Goal: Communication & Community: Connect with others

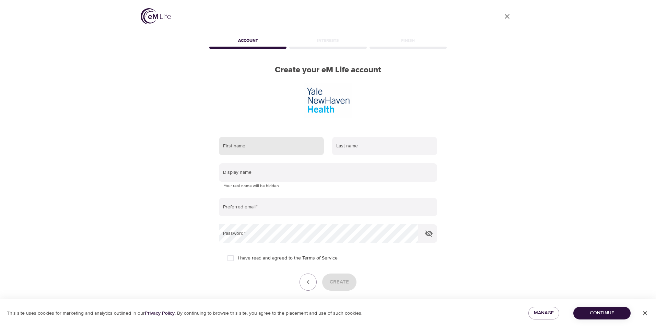
click at [266, 137] on input "text" at bounding box center [271, 146] width 105 height 19
type input "a"
type input "AYANA"
type input "DIXON"
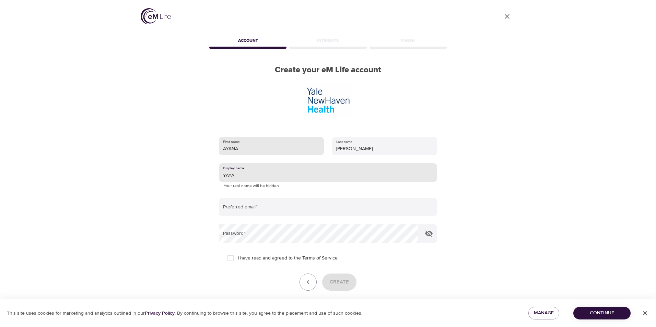
type input "YAYA"
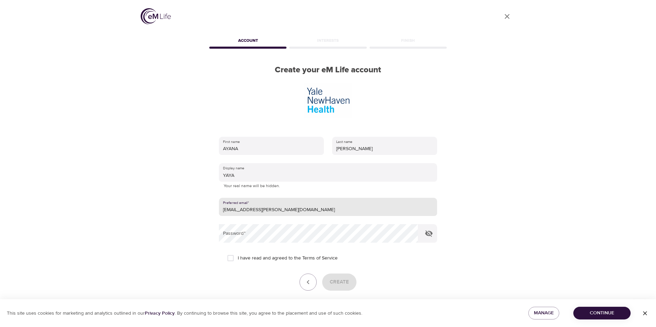
type input "[EMAIL_ADDRESS][PERSON_NAME][DOMAIN_NAME]"
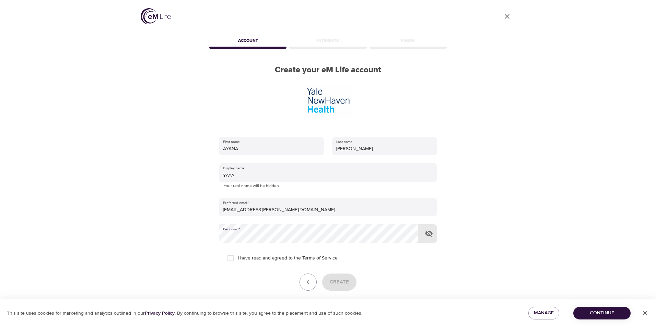
click at [432, 231] on icon "button" at bounding box center [429, 234] width 8 height 7
click at [432, 231] on icon "button" at bounding box center [429, 233] width 8 height 5
click at [172, 184] on div "User Profile Account Interests Finish Create your eM Life account First name AY…" at bounding box center [327, 163] width 391 height 327
click at [428, 231] on icon "button" at bounding box center [429, 234] width 8 height 7
click at [428, 230] on icon "button" at bounding box center [429, 234] width 8 height 8
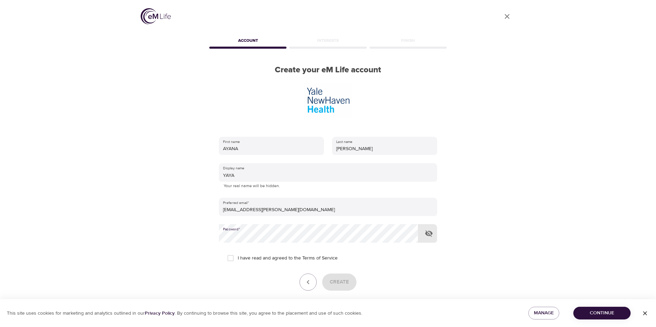
click at [428, 230] on icon "button" at bounding box center [429, 234] width 8 height 8
drag, startPoint x: 398, startPoint y: 252, endPoint x: 351, endPoint y: 246, distance: 47.0
click at [398, 274] on div "Create" at bounding box center [328, 282] width 218 height 17
click at [235, 251] on input "I have read and agreed to the Terms of Service" at bounding box center [230, 258] width 14 height 14
checkbox input "true"
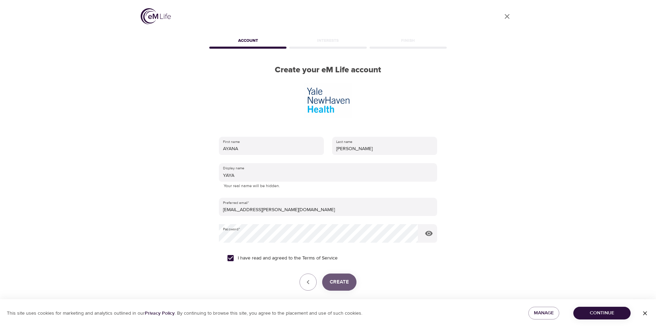
click at [347, 278] on span "Create" at bounding box center [339, 282] width 19 height 9
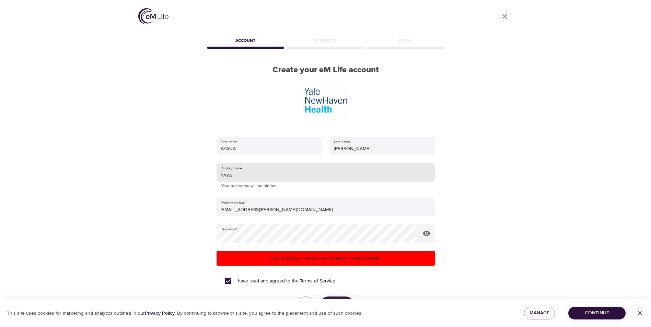
click at [268, 163] on input "YAYA" at bounding box center [326, 172] width 218 height 19
type input "YAYA 33"
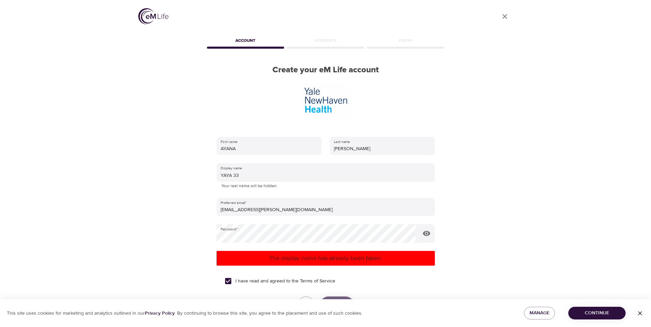
click at [341, 297] on button "Create" at bounding box center [337, 305] width 34 height 17
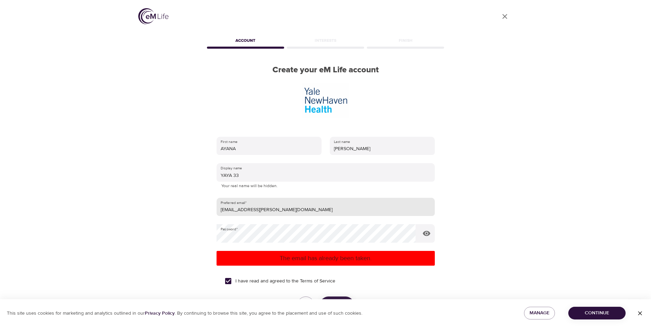
drag, startPoint x: 287, startPoint y: 183, endPoint x: 302, endPoint y: 183, distance: 15.1
click at [287, 198] on input "[EMAIL_ADDRESS][PERSON_NAME][DOMAIN_NAME]" at bounding box center [326, 207] width 218 height 19
click at [503, 14] on icon "User Profile" at bounding box center [505, 16] width 8 height 8
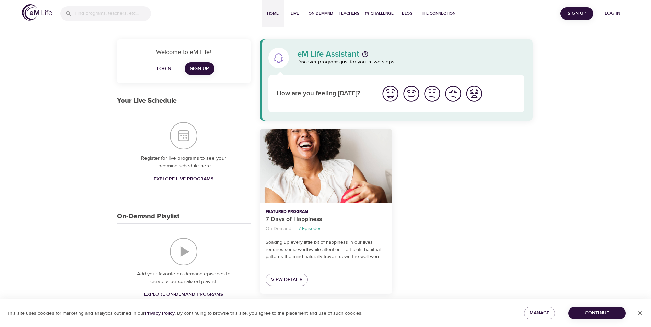
click at [171, 69] on span "Login" at bounding box center [164, 69] width 16 height 9
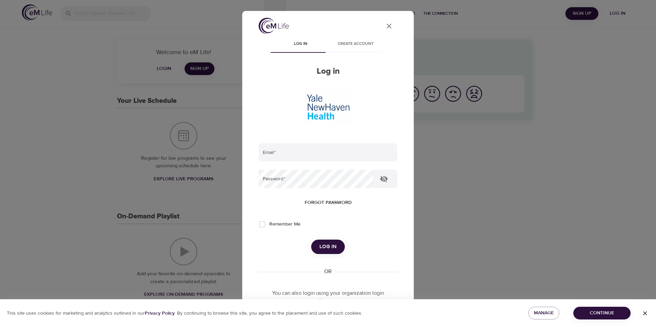
type input "[EMAIL_ADDRESS][PERSON_NAME][DOMAIN_NAME]"
click at [310, 143] on input "[EMAIL_ADDRESS][PERSON_NAME][DOMAIN_NAME]" at bounding box center [328, 152] width 139 height 19
click at [402, 180] on div "User Profile Log in Create account Log in Email   * AYANA.DIXON@YNHH.ORG Passwo…" at bounding box center [328, 163] width 172 height 305
click at [323, 243] on span "Log in" at bounding box center [328, 247] width 17 height 9
click at [271, 221] on span "Remember Me" at bounding box center [284, 224] width 31 height 7
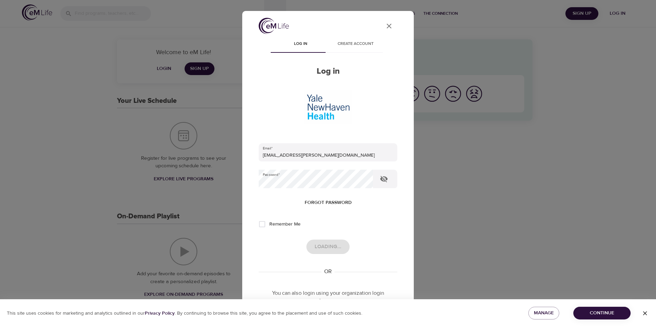
click at [269, 217] on input "Remember Me" at bounding box center [262, 224] width 14 height 14
checkbox input "true"
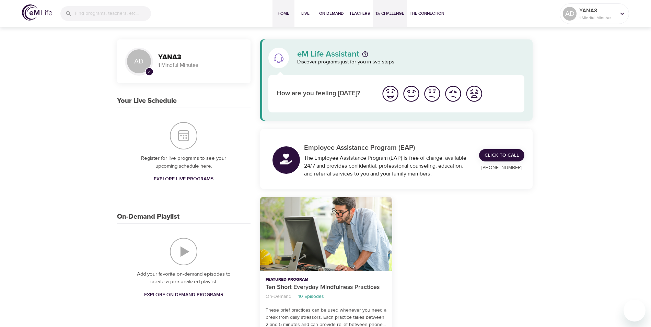
drag, startPoint x: 388, startPoint y: 18, endPoint x: 385, endPoint y: 15, distance: 3.9
click at [387, 18] on button "1% Challenge" at bounding box center [390, 13] width 34 height 27
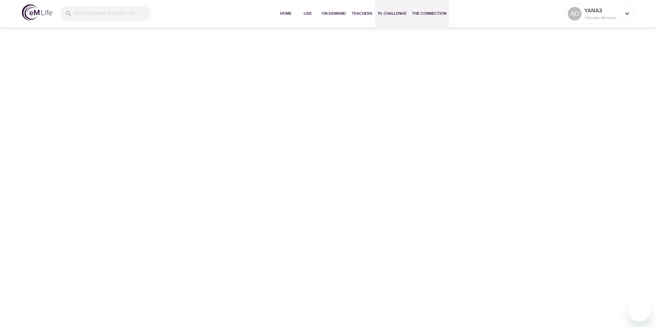
click at [426, 10] on span "The Connection" at bounding box center [429, 13] width 34 height 7
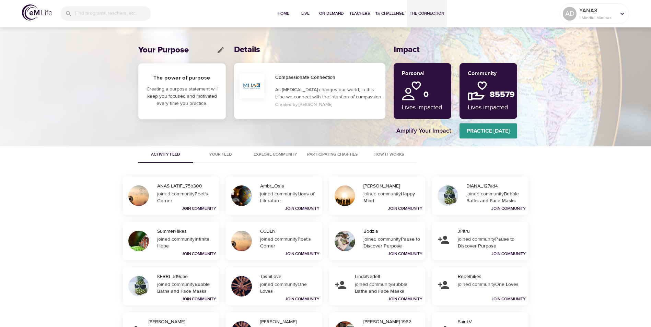
click at [478, 132] on span "Practice [DATE]" at bounding box center [489, 131] width 58 height 10
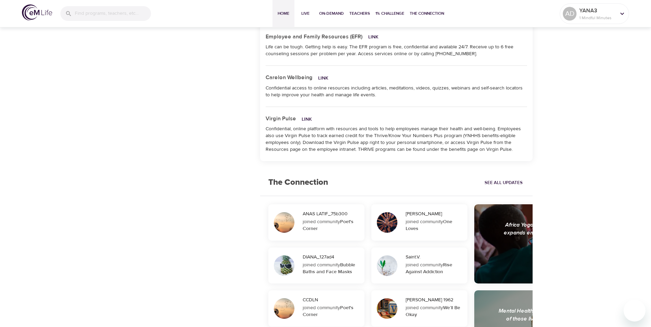
scroll to position [584, 0]
click at [523, 236] on div "Africa Yoga Project educates, empowers, elevates and expands employability for …" at bounding box center [574, 234] width 150 height 24
click at [498, 182] on span "See All Updates" at bounding box center [504, 184] width 38 height 8
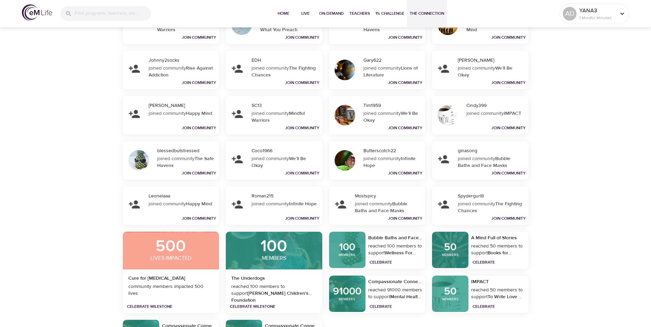
scroll to position [172, 0]
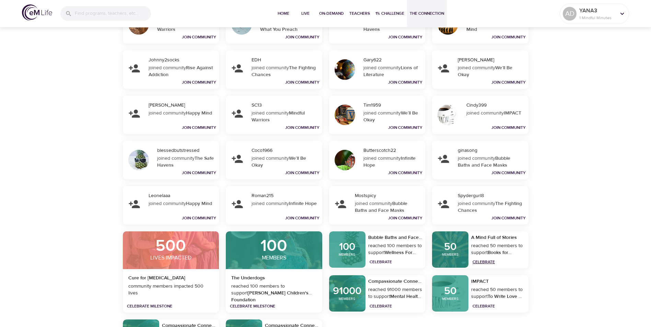
click at [483, 262] on link "Celebrate" at bounding box center [484, 261] width 22 height 5
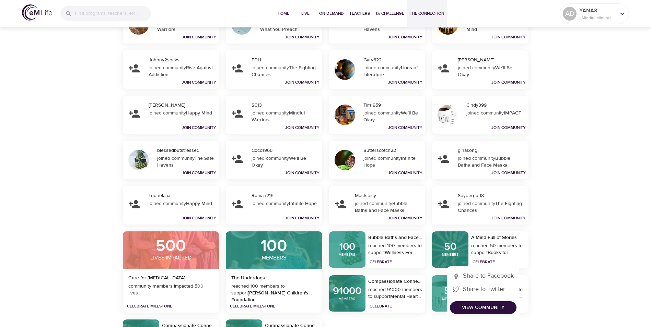
click at [541, 258] on div "Melissa Orman joined community Mindful Warriors Join Community Winn joined comm…" at bounding box center [325, 180] width 651 height 351
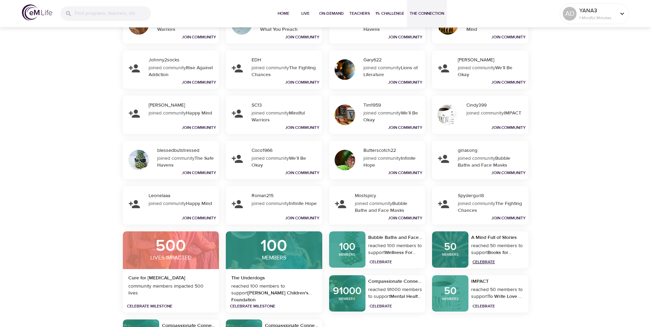
click at [491, 262] on link "Celebrate" at bounding box center [484, 261] width 22 height 5
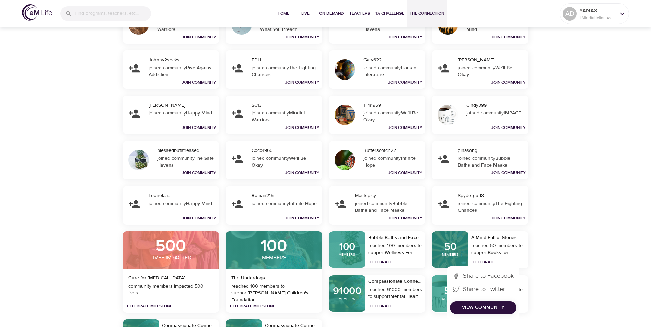
click at [484, 308] on span "View Community" at bounding box center [483, 308] width 56 height 9
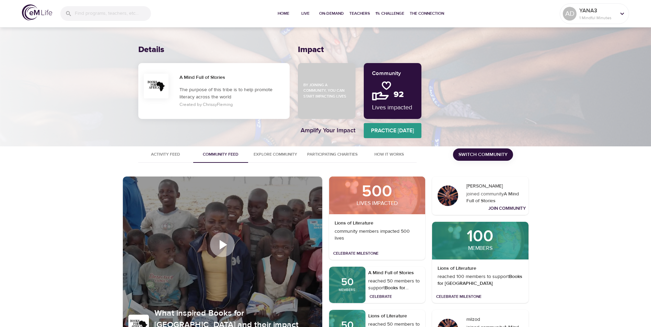
click at [471, 158] on span "Switch Community" at bounding box center [483, 155] width 49 height 9
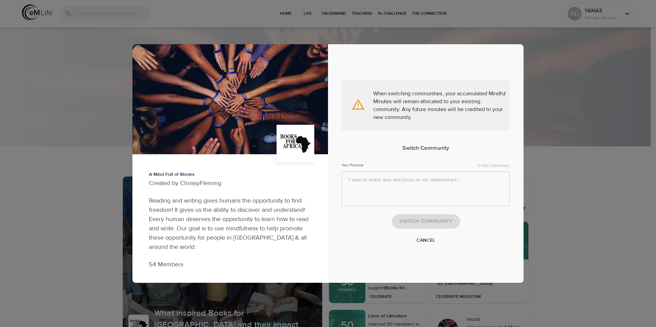
click at [427, 244] on span "Cancel" at bounding box center [426, 241] width 19 height 9
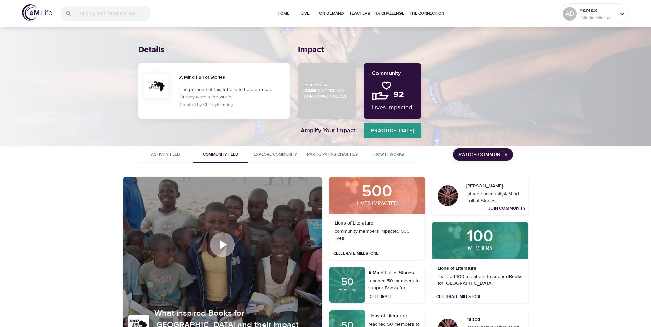
click at [395, 89] on h2 "92" at bounding box center [401, 91] width 22 height 15
click at [376, 87] on img at bounding box center [381, 90] width 19 height 19
click at [392, 132] on span "Practice [DATE]" at bounding box center [393, 131] width 58 height 10
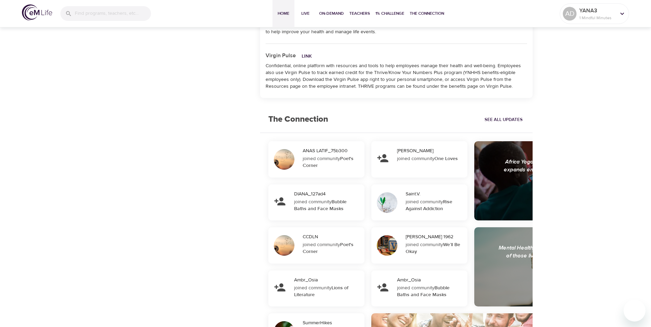
scroll to position [652, 0]
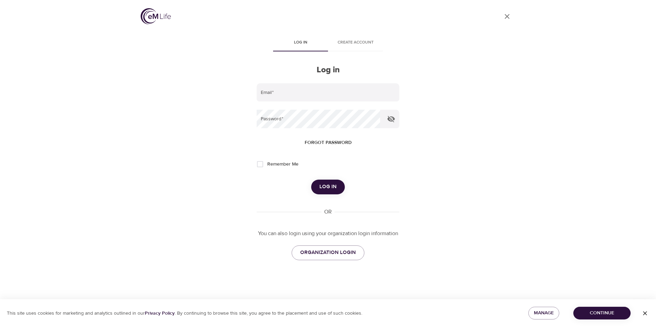
type input "[EMAIL_ADDRESS][PERSON_NAME][DOMAIN_NAME]"
click at [334, 187] on span "Log in" at bounding box center [328, 187] width 17 height 9
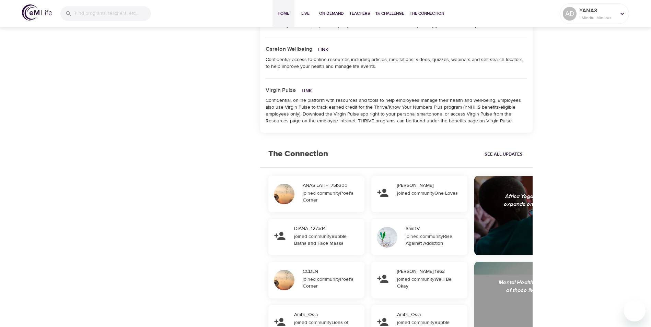
scroll to position [618, 0]
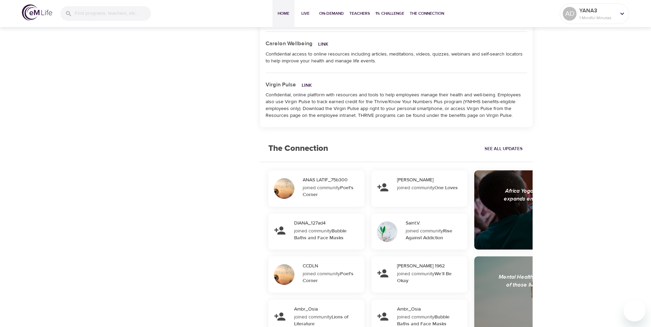
click at [527, 199] on div "Africa Yoga Project educates, empowers, elevates and expands employability for …" at bounding box center [574, 199] width 150 height 24
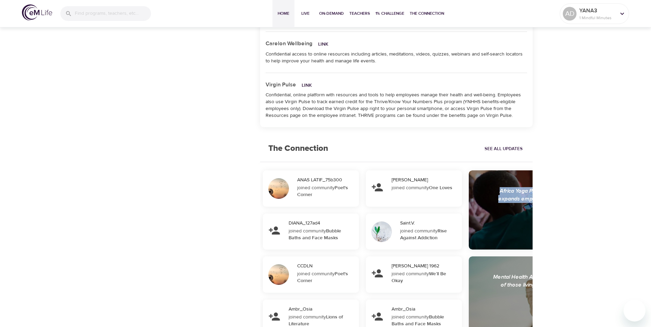
click at [527, 199] on div "Africa Yoga Project educates, empowers, elevates and expands employability for …" at bounding box center [568, 199] width 150 height 24
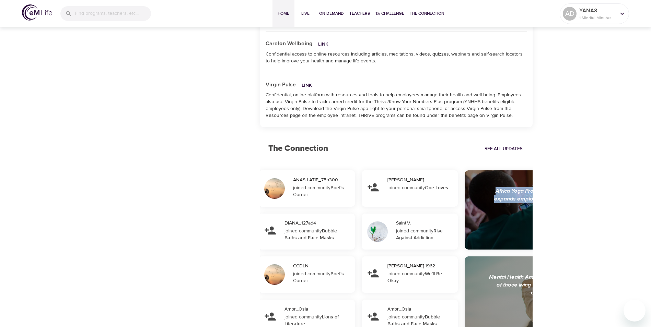
click at [521, 224] on div "Africa Yoga Project" at bounding box center [564, 234] width 188 height 21
drag, startPoint x: 521, startPoint y: 223, endPoint x: 558, endPoint y: 227, distance: 37.2
drag, startPoint x: 483, startPoint y: 163, endPoint x: 464, endPoint y: 168, distance: 20.2
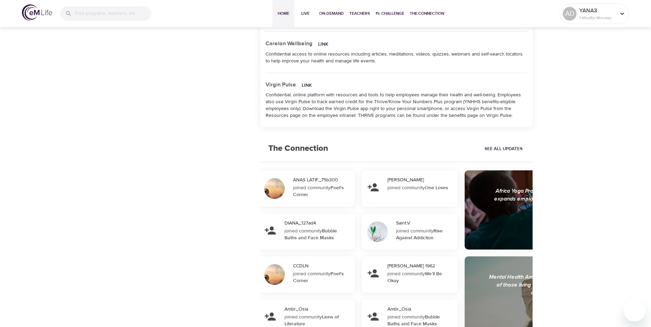
click at [464, 168] on div "ANAS LATIF_75b300 joined community Poet's Corner DIANA_127ad4 joined community …" at bounding box center [396, 296] width 273 height 268
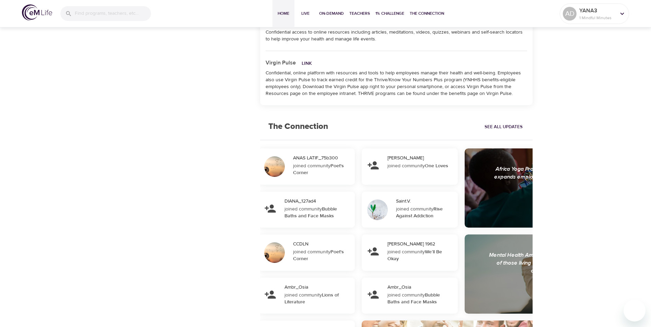
scroll to position [708, 0]
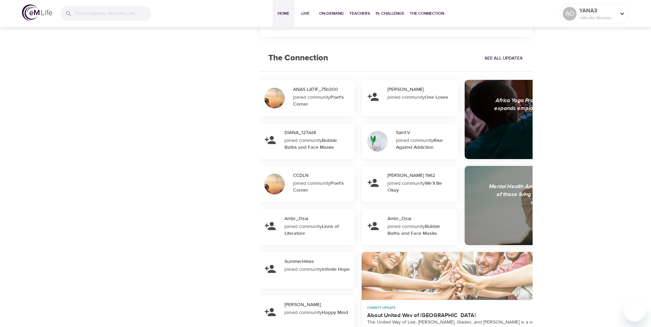
click at [509, 119] on div "Africa Yoga Project educates, empowers, elevates and expands employability for …" at bounding box center [564, 119] width 188 height 68
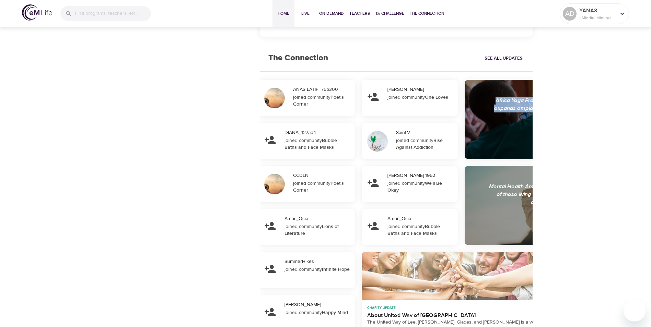
drag, startPoint x: 509, startPoint y: 119, endPoint x: 508, endPoint y: 109, distance: 10.0
drag, startPoint x: 508, startPoint y: 109, endPoint x: 603, endPoint y: 73, distance: 102.1
click at [496, 55] on span "See All Updates" at bounding box center [504, 59] width 38 height 8
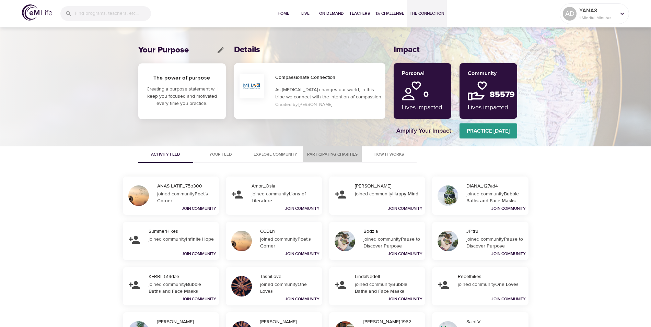
click at [334, 152] on span "Participating Charities" at bounding box center [332, 154] width 50 height 7
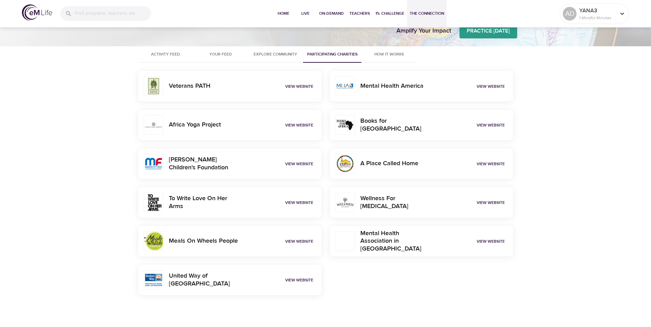
scroll to position [103, 0]
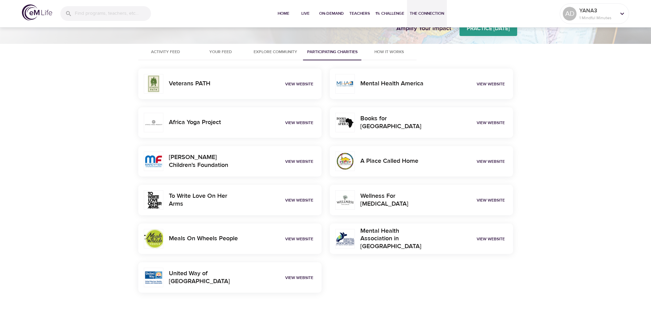
click at [243, 133] on div "Africa Yoga Project View Website" at bounding box center [229, 122] width 183 height 31
click at [295, 124] on link "View Website" at bounding box center [299, 122] width 28 height 5
click at [393, 119] on h4 "Books for [GEOGRAPHIC_DATA]" at bounding box center [395, 122] width 71 height 15
click at [308, 199] on link "View Website" at bounding box center [299, 200] width 28 height 5
click at [387, 49] on span "How It Works" at bounding box center [389, 51] width 47 height 7
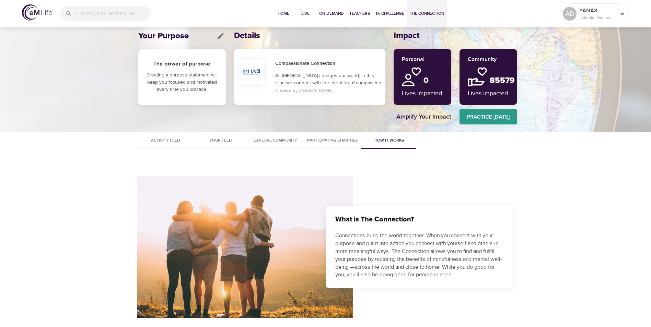
scroll to position [0, 0]
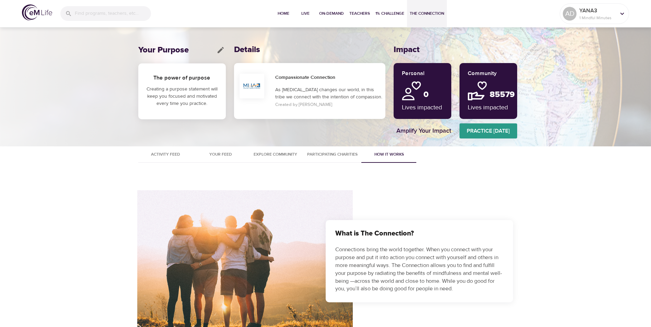
click at [253, 153] on span "Explore Community" at bounding box center [275, 154] width 47 height 7
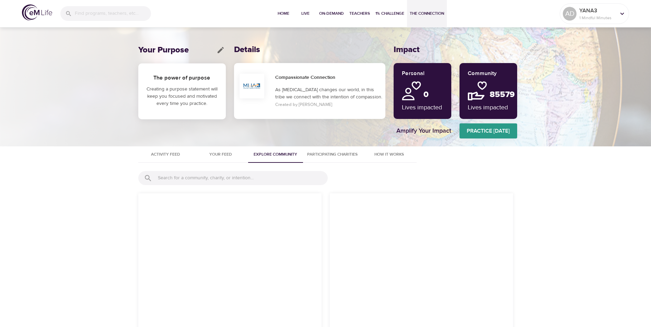
click at [197, 178] on input "text" at bounding box center [243, 178] width 170 height 10
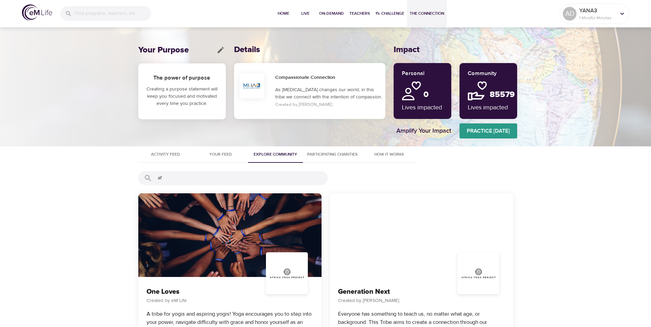
type input "a"
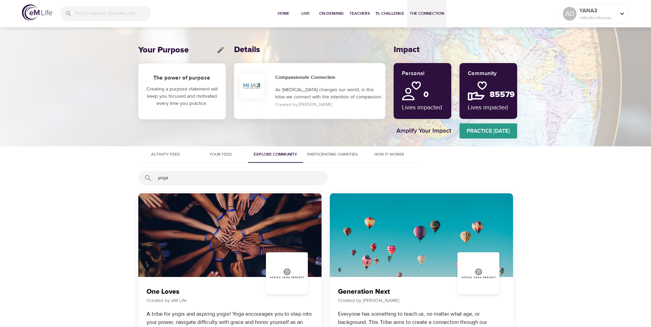
type input "yoga"
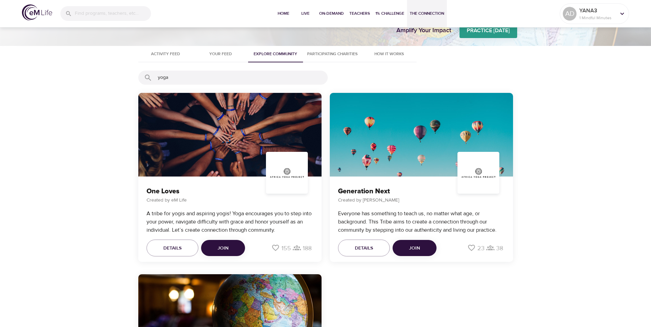
scroll to position [97, 0]
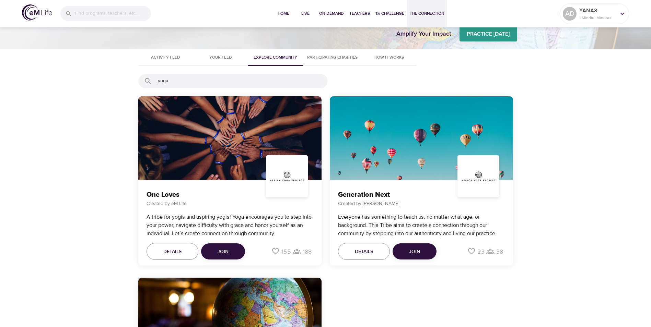
click at [171, 198] on h3 "One Loves" at bounding box center [230, 195] width 167 height 8
click at [169, 249] on span "Details" at bounding box center [172, 252] width 18 height 9
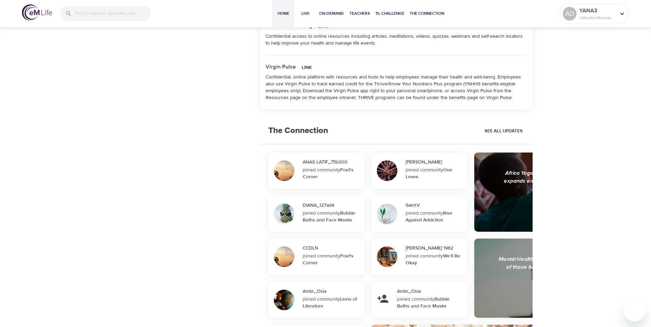
scroll to position [605, 0]
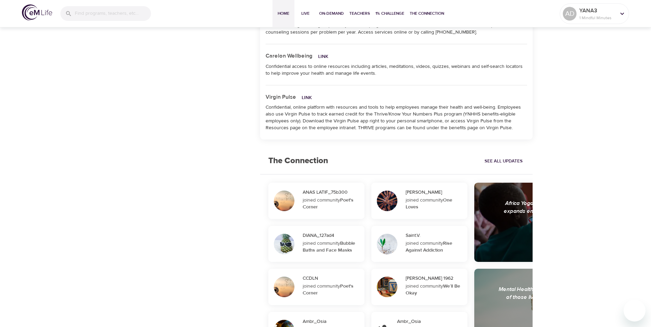
click at [508, 162] on span "See All Updates" at bounding box center [504, 162] width 38 height 8
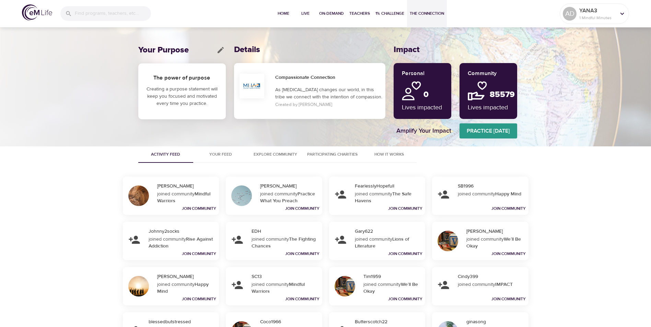
click at [491, 73] on h5 "Community" at bounding box center [488, 73] width 41 height 7
click at [493, 106] on p "Lives impacted" at bounding box center [488, 107] width 41 height 9
click at [435, 92] on h2 "0" at bounding box center [431, 91] width 22 height 15
click at [267, 152] on span "Explore Community" at bounding box center [275, 154] width 47 height 7
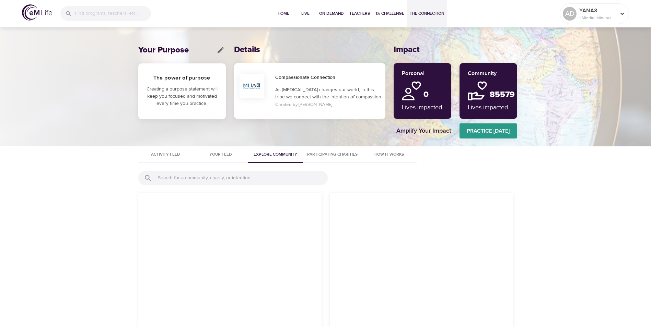
click at [200, 181] on input "text" at bounding box center [243, 178] width 170 height 10
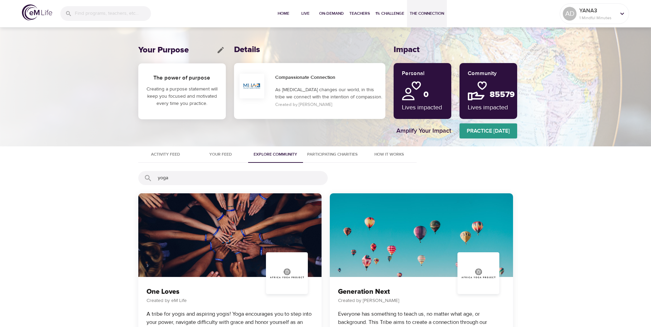
type input "yoga"
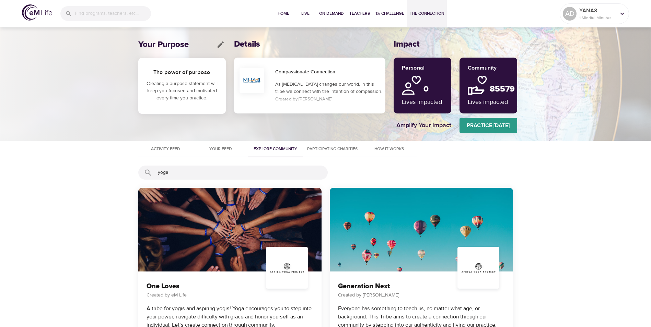
scroll to position [103, 0]
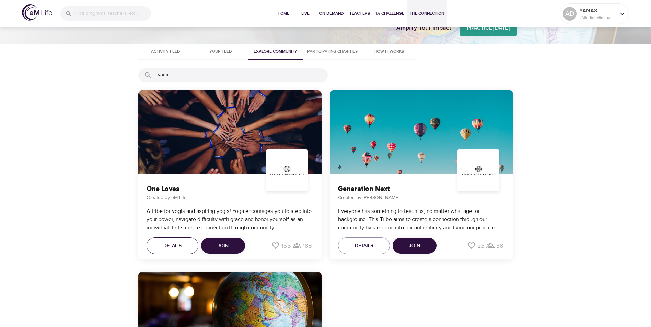
drag, startPoint x: 170, startPoint y: 192, endPoint x: 191, endPoint y: 242, distance: 54.3
drag, startPoint x: 191, startPoint y: 242, endPoint x: 249, endPoint y: 272, distance: 65.4
click at [249, 278] on div at bounding box center [229, 314] width 183 height 84
click at [239, 246] on button "Join" at bounding box center [223, 246] width 44 height 16
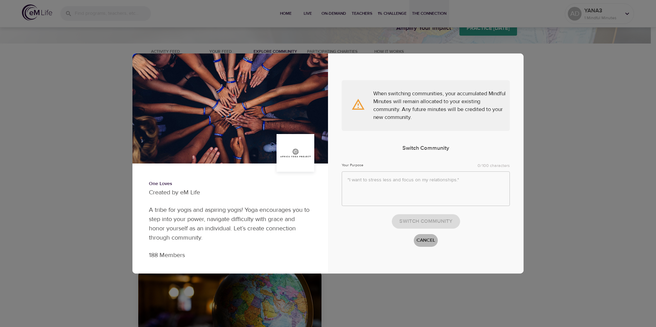
click at [423, 242] on span "Cancel" at bounding box center [426, 241] width 19 height 9
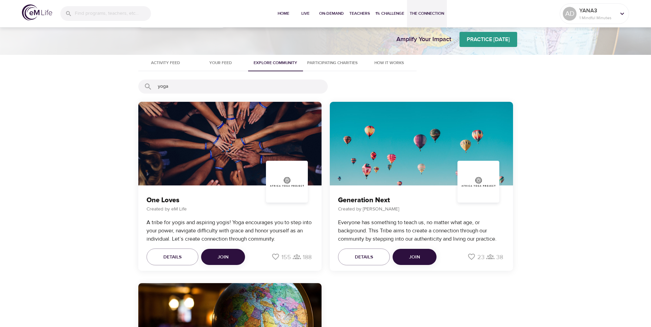
scroll to position [0, 0]
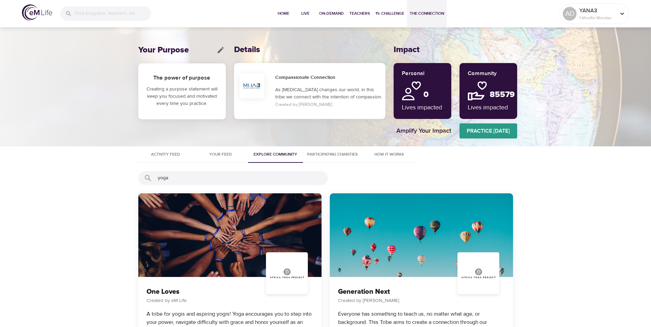
click at [307, 85] on div "Compassionate Connection As [MEDICAL_DATA] changes our world, in this tribe we …" at bounding box center [329, 91] width 113 height 40
click at [311, 77] on h6 "Compassionate Connection" at bounding box center [328, 78] width 107 height 8
click at [214, 51] on div "Your Purpose" at bounding box center [182, 50] width 88 height 10
click at [220, 49] on icon "edit" at bounding box center [221, 50] width 8 height 8
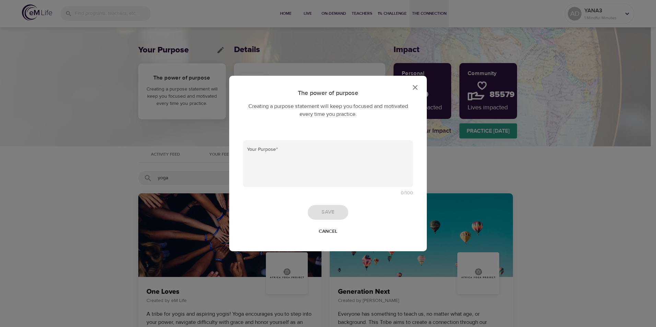
click at [413, 86] on icon "close" at bounding box center [415, 87] width 8 height 8
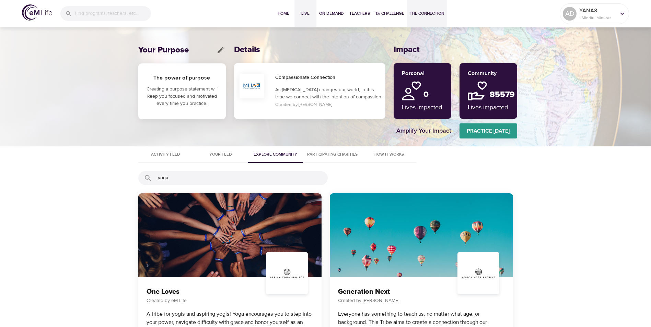
click at [302, 14] on span "Live" at bounding box center [305, 13] width 16 height 7
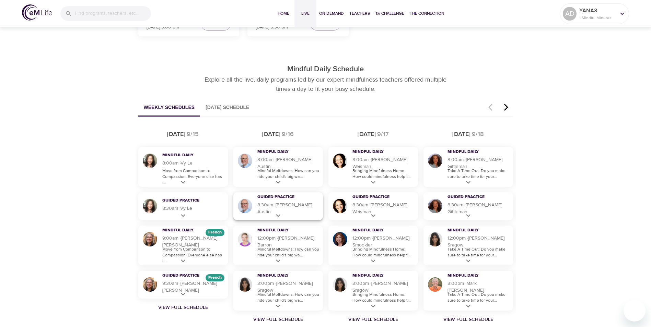
scroll to position [378, 0]
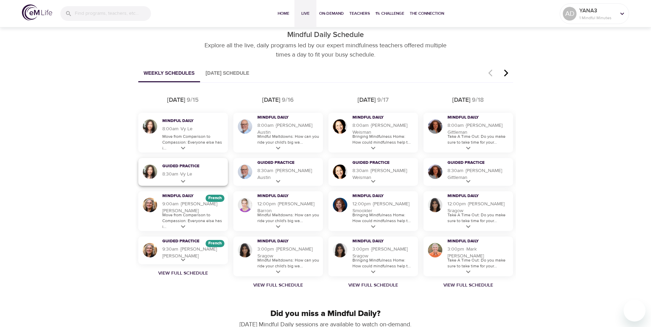
click at [191, 174] on h5 "8:30am · 30 m · Vy Le" at bounding box center [193, 174] width 62 height 7
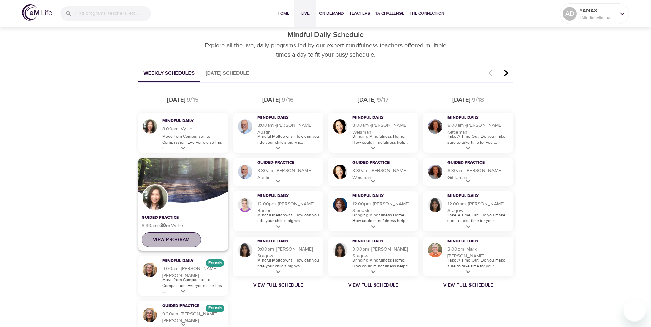
click at [164, 238] on span "View Program" at bounding box center [171, 240] width 37 height 9
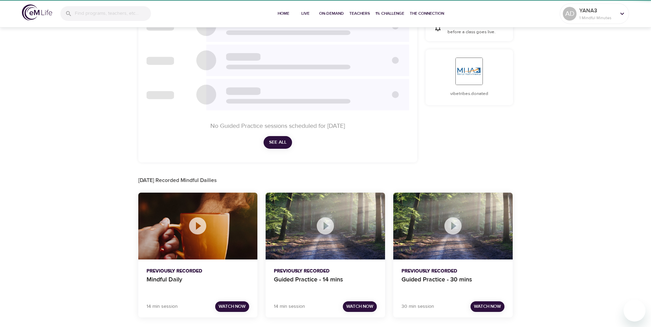
checkbox input "true"
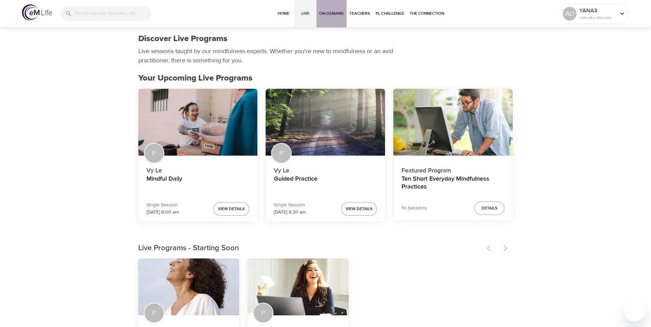
click at [316, 9] on button "On-Demand" at bounding box center [331, 13] width 30 height 27
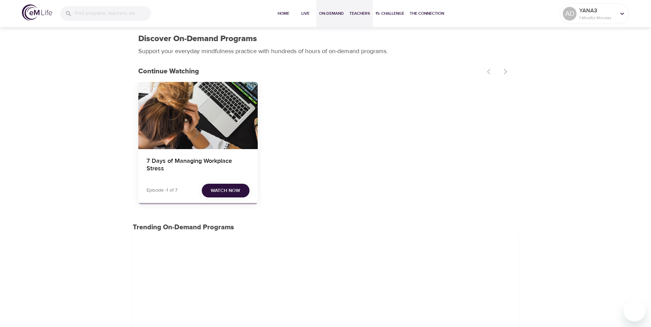
click at [359, 12] on span "Teachers" at bounding box center [359, 13] width 21 height 7
